Goal: Task Accomplishment & Management: Use online tool/utility

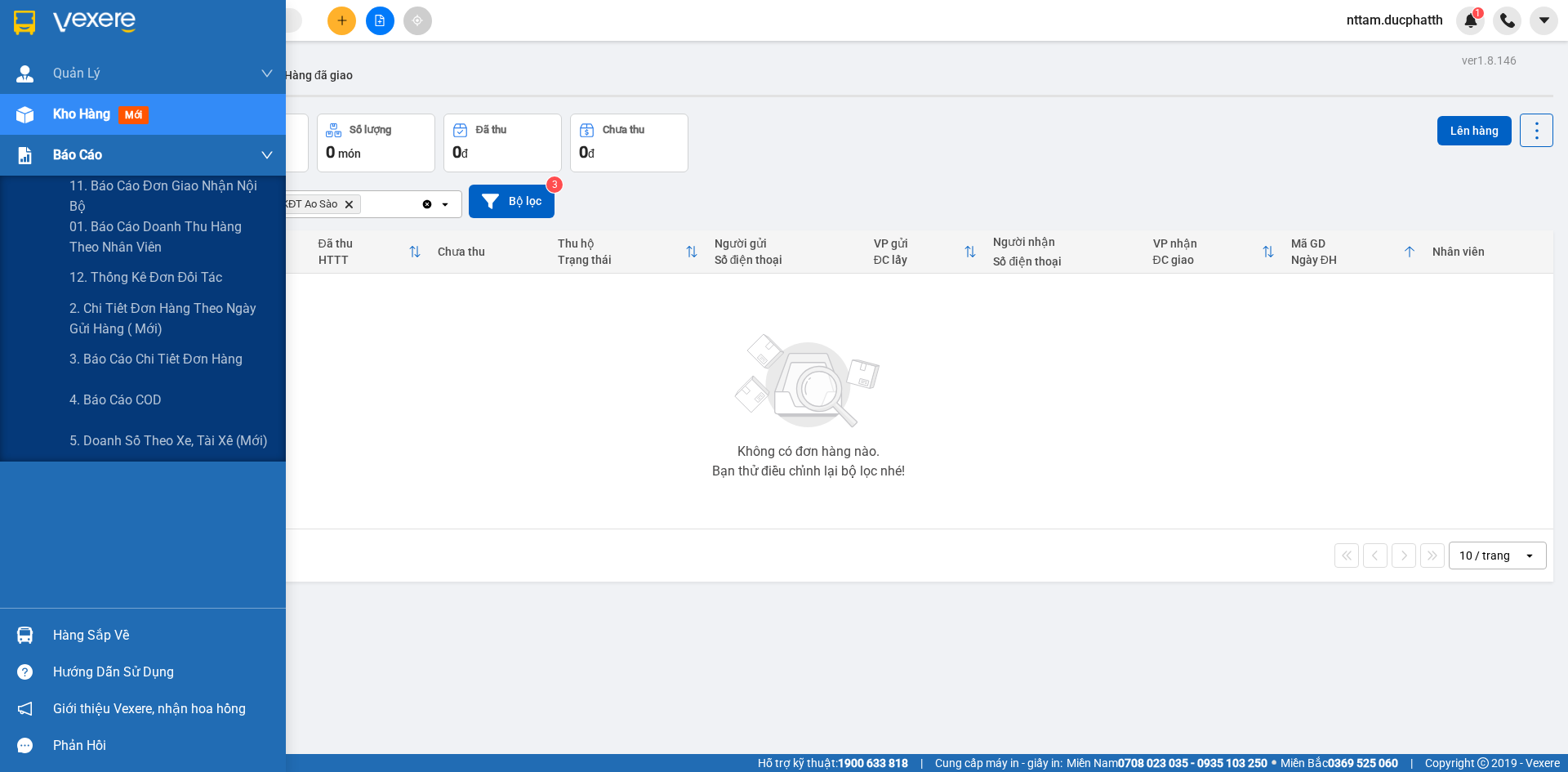
click at [121, 154] on div "Báo cáo" at bounding box center [162, 155] width 220 height 41
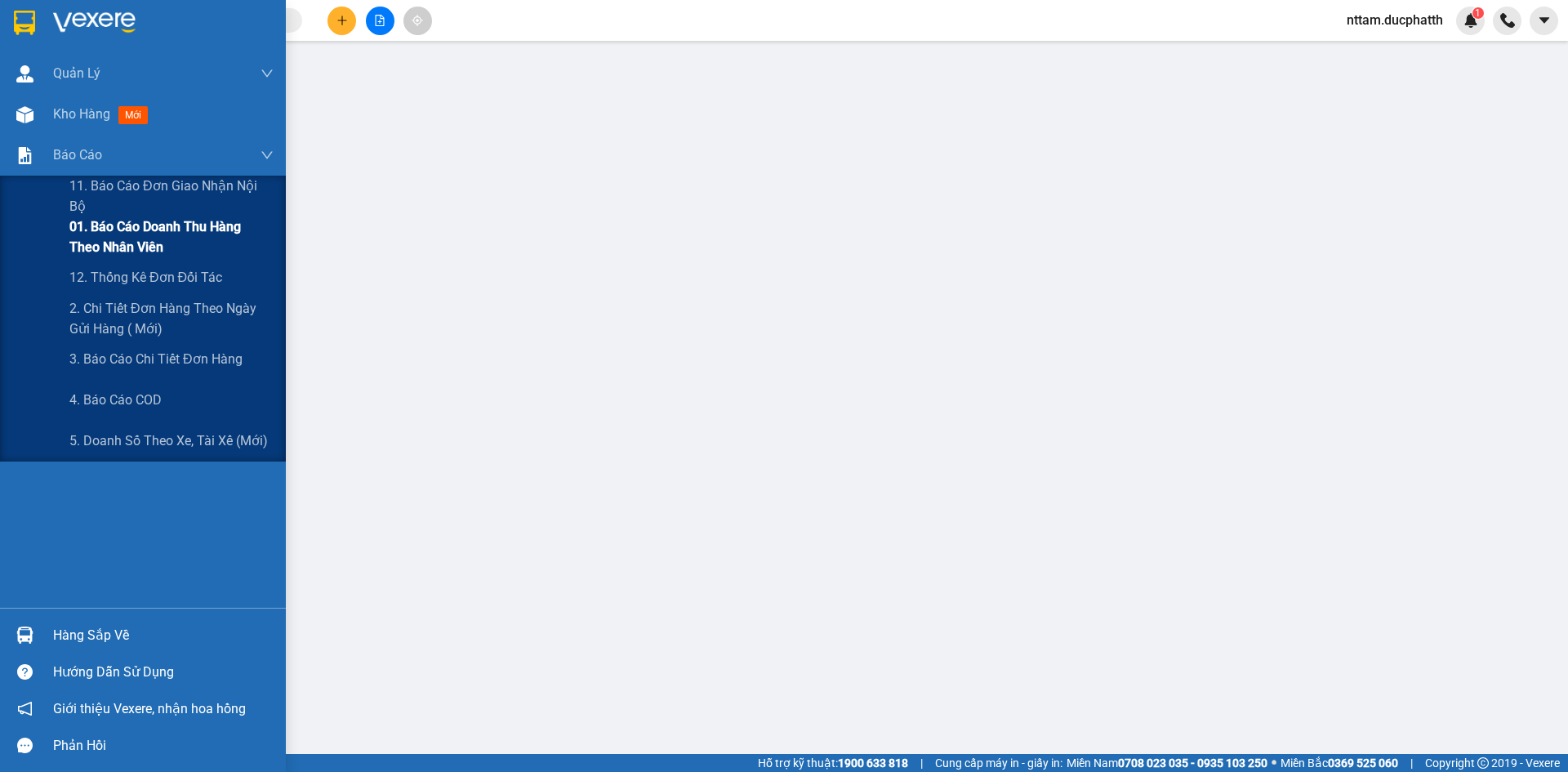
click at [156, 224] on span "01. Báo cáo doanh thu hàng theo nhân viên" at bounding box center [172, 237] width 204 height 41
